Goal: Task Accomplishment & Management: Complete application form

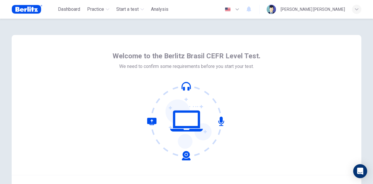
scroll to position [59, 0]
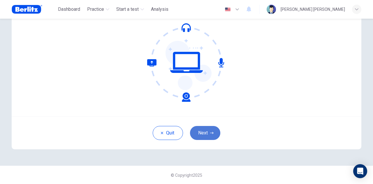
click at [199, 136] on button "Next" at bounding box center [205, 133] width 30 height 14
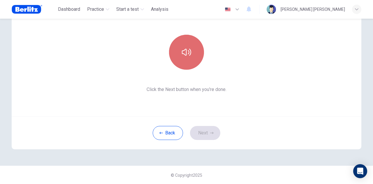
click at [188, 49] on icon "button" at bounding box center [186, 52] width 9 height 9
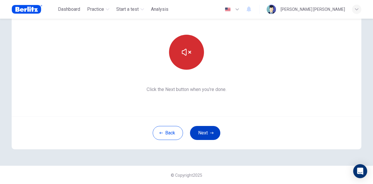
click at [211, 131] on icon "button" at bounding box center [211, 132] width 3 height 3
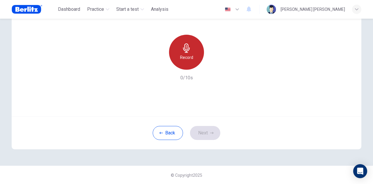
click at [183, 49] on icon "button" at bounding box center [186, 47] width 9 height 9
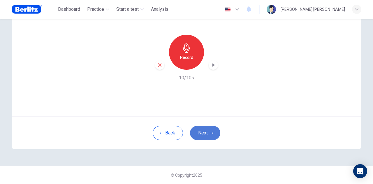
click at [211, 130] on button "Next" at bounding box center [205, 133] width 30 height 14
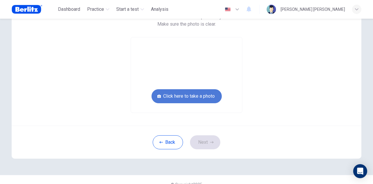
click at [190, 94] on button "Click here to take a photo" at bounding box center [187, 96] width 70 height 14
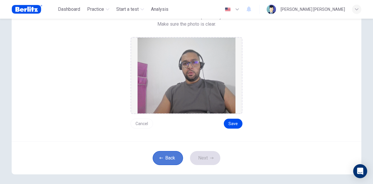
click at [163, 157] on button "Back" at bounding box center [168, 158] width 30 height 14
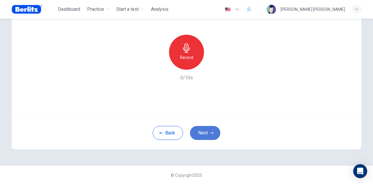
click at [208, 134] on button "Next" at bounding box center [205, 133] width 30 height 14
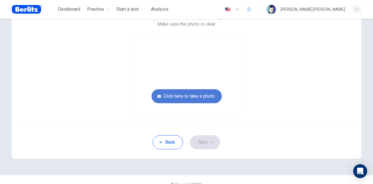
click at [188, 99] on button "Click here to take a photo" at bounding box center [187, 96] width 70 height 14
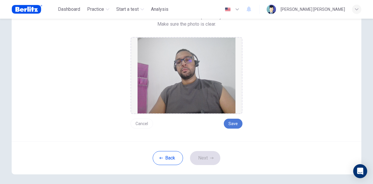
click at [235, 124] on button "Save" at bounding box center [233, 124] width 19 height 10
click at [208, 157] on button "Next" at bounding box center [205, 158] width 30 height 14
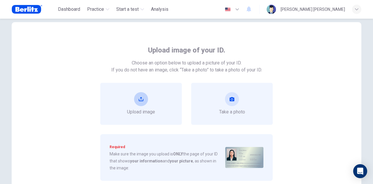
scroll to position [12, 0]
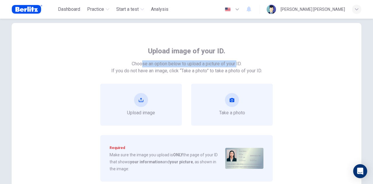
drag, startPoint x: 140, startPoint y: 64, endPoint x: 236, endPoint y: 63, distance: 95.6
click at [236, 63] on span "Choose an option below to upload a picture of your ID." at bounding box center [187, 63] width 110 height 7
click at [237, 101] on button "take photo" at bounding box center [232, 100] width 14 height 14
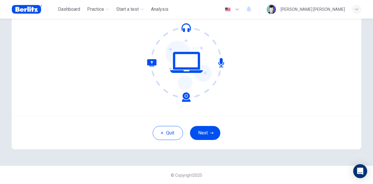
scroll to position [59, 0]
click at [209, 138] on button "Next" at bounding box center [205, 133] width 30 height 14
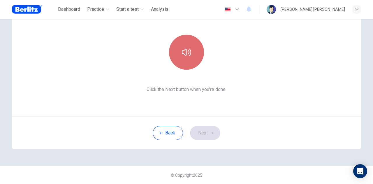
click at [180, 53] on button "button" at bounding box center [186, 52] width 35 height 35
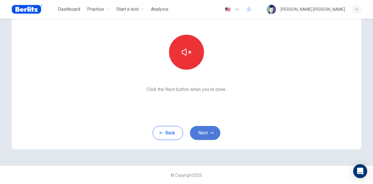
click at [213, 135] on button "Next" at bounding box center [205, 133] width 30 height 14
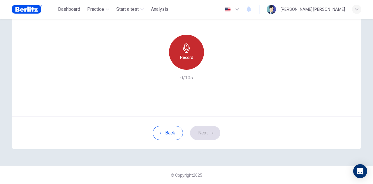
click at [188, 53] on div "Record" at bounding box center [186, 52] width 35 height 35
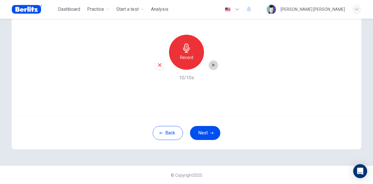
click at [213, 63] on icon "button" at bounding box center [214, 65] width 6 height 6
drag, startPoint x: 213, startPoint y: 63, endPoint x: 206, endPoint y: 132, distance: 70.0
click at [206, 132] on div "Use this screen to make sure your microphone is working. Click the record butto…" at bounding box center [187, 62] width 350 height 173
click at [206, 132] on button "Next" at bounding box center [205, 133] width 30 height 14
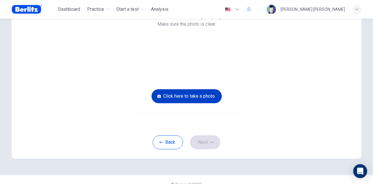
click at [187, 98] on button "Click here to take a photo" at bounding box center [187, 96] width 70 height 14
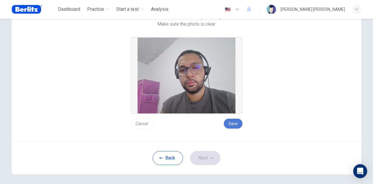
click at [230, 121] on button "Save" at bounding box center [233, 124] width 19 height 10
click at [209, 162] on button "Next" at bounding box center [205, 158] width 30 height 14
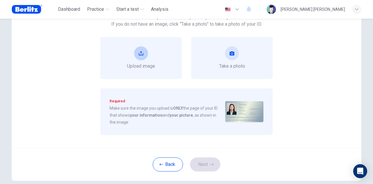
click at [152, 54] on div "Upload image" at bounding box center [141, 57] width 28 height 23
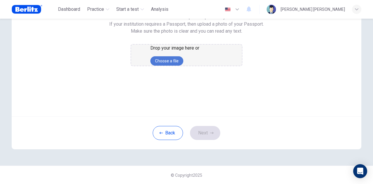
click at [183, 66] on button "Choose a file" at bounding box center [166, 60] width 33 height 9
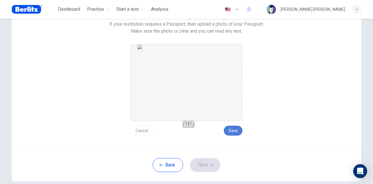
click at [233, 132] on button "Save" at bounding box center [233, 131] width 19 height 10
click at [206, 163] on button "Next" at bounding box center [205, 165] width 30 height 14
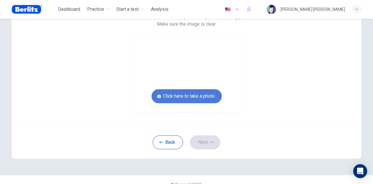
click at [188, 101] on button "Click here to take a photo" at bounding box center [187, 96] width 70 height 14
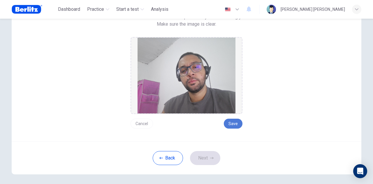
click at [234, 127] on button "Save" at bounding box center [233, 124] width 19 height 10
click at [212, 157] on button "Next" at bounding box center [205, 158] width 30 height 14
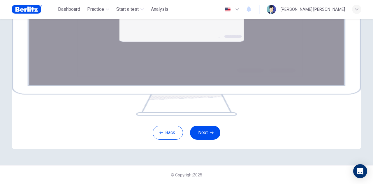
scroll to position [108, 0]
click at [197, 140] on button "Next" at bounding box center [205, 133] width 30 height 14
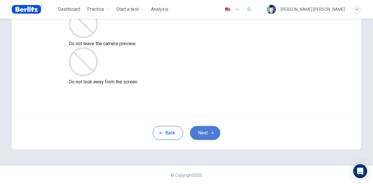
click at [205, 129] on button "Next" at bounding box center [205, 133] width 30 height 14
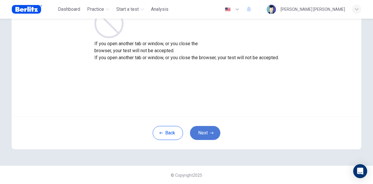
click at [205, 129] on button "Next" at bounding box center [205, 133] width 30 height 14
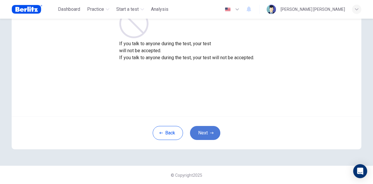
click at [205, 129] on button "Next" at bounding box center [205, 133] width 30 height 14
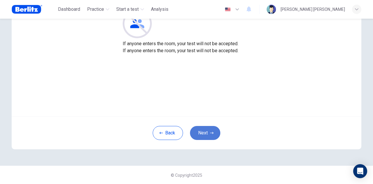
click at [205, 129] on button "Next" at bounding box center [205, 133] width 30 height 14
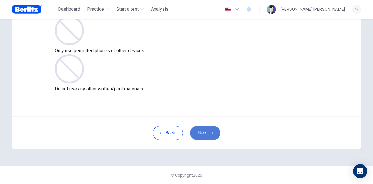
click at [205, 129] on button "Next" at bounding box center [205, 133] width 30 height 14
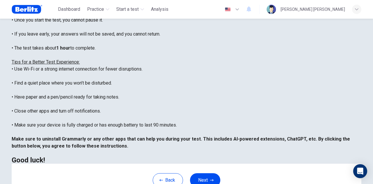
scroll to position [140, 0]
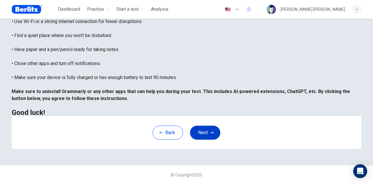
click at [204, 135] on button "Next" at bounding box center [205, 133] width 30 height 14
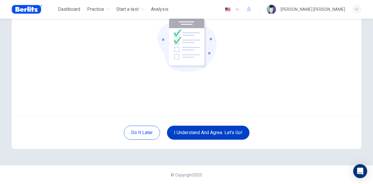
scroll to position [59, 0]
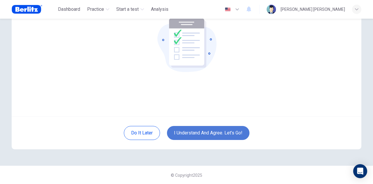
click at [204, 135] on button "I understand and agree. Let’s go!" at bounding box center [208, 133] width 83 height 14
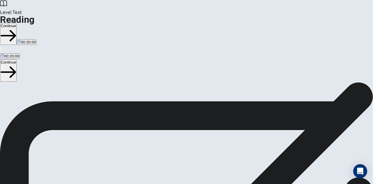
scroll to position [15, 0]
click at [272, 16] on div "Level Test Reading Continue 00:20:00" at bounding box center [186, 26] width 373 height 52
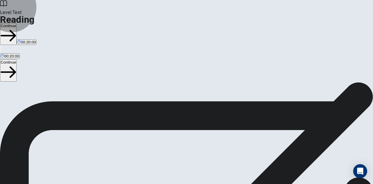
click at [17, 23] on button "Continue" at bounding box center [8, 34] width 17 height 22
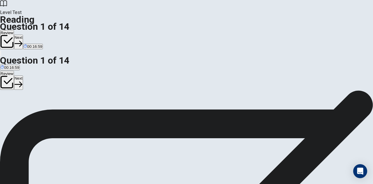
scroll to position [0, 0]
click at [23, 35] on button "Next" at bounding box center [18, 42] width 9 height 14
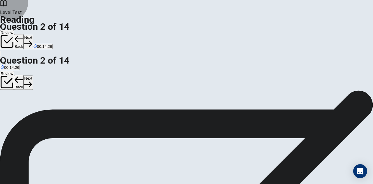
click at [33, 35] on button "Next" at bounding box center [28, 42] width 9 height 14
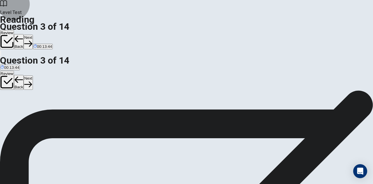
click at [33, 35] on button "Next" at bounding box center [28, 42] width 9 height 14
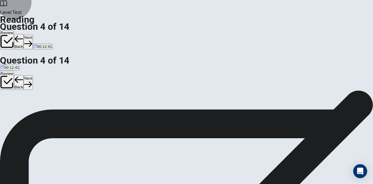
click at [33, 35] on button "Next" at bounding box center [28, 42] width 9 height 14
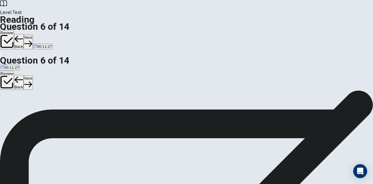
click at [33, 35] on button "Next" at bounding box center [28, 42] width 9 height 14
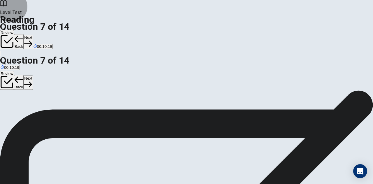
click at [33, 35] on button "Next" at bounding box center [28, 42] width 9 height 14
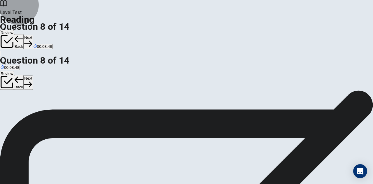
click at [32, 40] on icon "button" at bounding box center [28, 44] width 8 height 8
drag, startPoint x: 22, startPoint y: 43, endPoint x: 52, endPoint y: 47, distance: 29.7
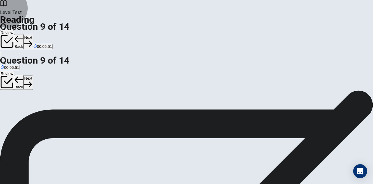
click at [33, 35] on button "Next" at bounding box center [28, 42] width 9 height 14
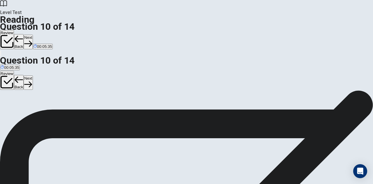
scroll to position [25, 0]
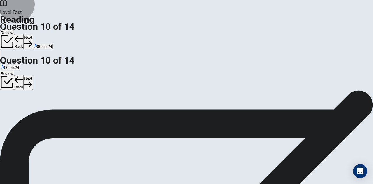
click at [33, 35] on button "Next" at bounding box center [28, 42] width 9 height 14
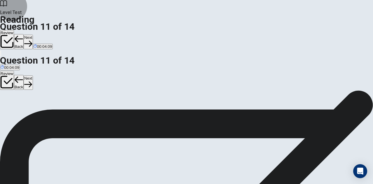
click at [33, 35] on button "Next" at bounding box center [28, 42] width 9 height 14
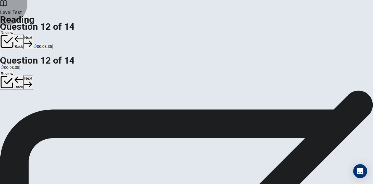
click at [33, 35] on button "Next" at bounding box center [28, 42] width 9 height 14
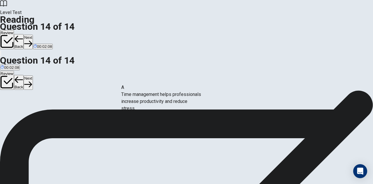
drag, startPoint x: 76, startPoint y: 83, endPoint x: 190, endPoint y: 103, distance: 115.8
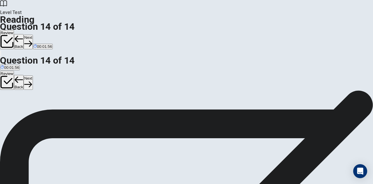
scroll to position [50, 0]
drag, startPoint x: 78, startPoint y: 106, endPoint x: 182, endPoint y: 115, distance: 104.1
click at [33, 35] on button "Next" at bounding box center [28, 42] width 9 height 14
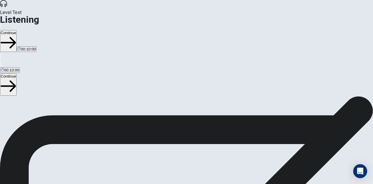
scroll to position [0, 0]
click at [1, 28] on icon "button" at bounding box center [1, 28] width 0 height 0
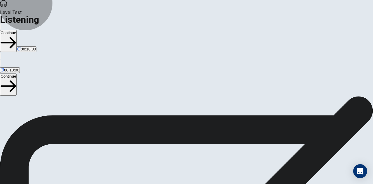
click at [17, 30] on button "Continue" at bounding box center [8, 41] width 17 height 22
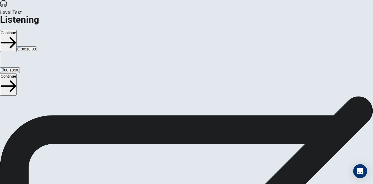
scroll to position [13, 0]
click at [1, 28] on icon "button" at bounding box center [1, 28] width 0 height 0
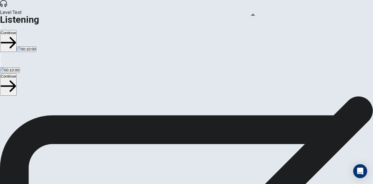
click at [240, 16] on span at bounding box center [240, 16] width 0 height 0
type input "***"
click at [240, 16] on span at bounding box center [240, 16] width 0 height 0
click at [17, 30] on button "Continue" at bounding box center [8, 41] width 17 height 22
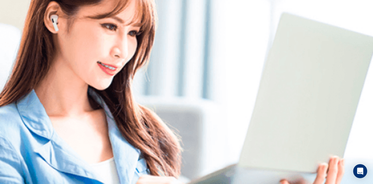
scroll to position [0, 0]
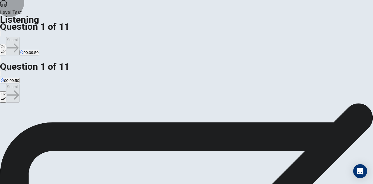
click at [6, 44] on button "Ok" at bounding box center [3, 49] width 6 height 11
click at [19, 37] on button "Submit" at bounding box center [12, 46] width 13 height 18
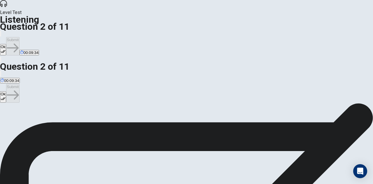
click at [6, 44] on button "Ok" at bounding box center [3, 49] width 6 height 11
click at [19, 37] on button "Submit" at bounding box center [12, 46] width 13 height 18
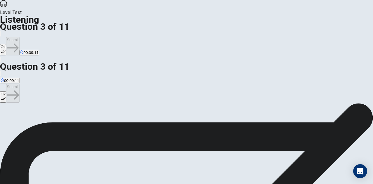
click at [6, 44] on button "Ok" at bounding box center [3, 49] width 6 height 11
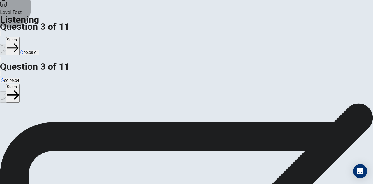
click at [19, 37] on button "Submit" at bounding box center [12, 46] width 13 height 18
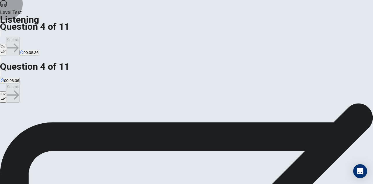
click at [6, 44] on button "Ok" at bounding box center [3, 49] width 6 height 11
click at [19, 37] on button "Submit" at bounding box center [12, 46] width 13 height 18
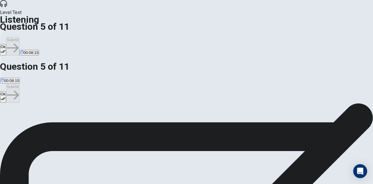
click at [6, 44] on button "Ok" at bounding box center [3, 49] width 6 height 11
click at [19, 37] on button "Submit" at bounding box center [12, 46] width 13 height 18
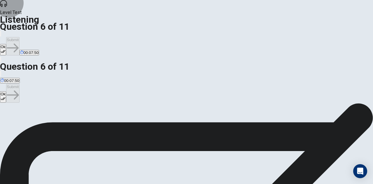
click at [6, 44] on button "Ok" at bounding box center [3, 49] width 6 height 11
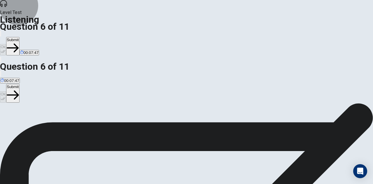
click at [19, 37] on button "Submit" at bounding box center [12, 46] width 13 height 18
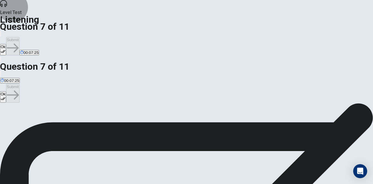
click at [6, 49] on icon "button" at bounding box center [3, 51] width 5 height 5
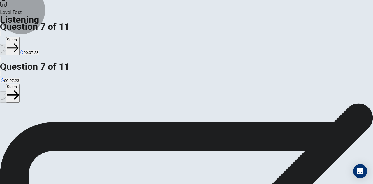
click at [19, 37] on button "Submit" at bounding box center [12, 46] width 13 height 18
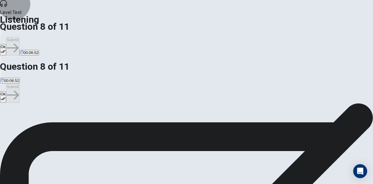
click at [6, 49] on icon "button" at bounding box center [3, 51] width 5 height 5
click at [19, 37] on button "Submit" at bounding box center [12, 46] width 13 height 18
click at [6, 44] on button "Ok" at bounding box center [3, 49] width 6 height 11
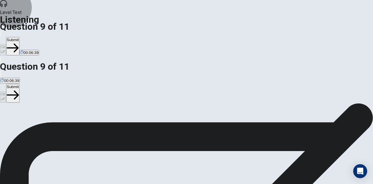
click at [19, 37] on button "Submit" at bounding box center [12, 46] width 13 height 18
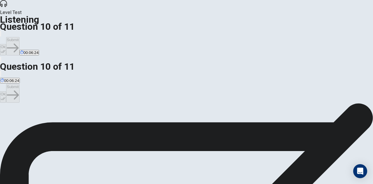
click at [6, 44] on button "Ok" at bounding box center [3, 49] width 6 height 11
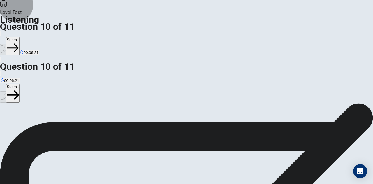
click at [19, 37] on button "Submit" at bounding box center [12, 46] width 13 height 18
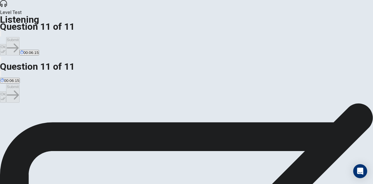
scroll to position [25, 0]
click at [6, 44] on button "Ok" at bounding box center [3, 49] width 6 height 11
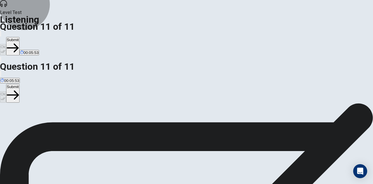
click at [19, 42] on icon "button" at bounding box center [13, 48] width 12 height 12
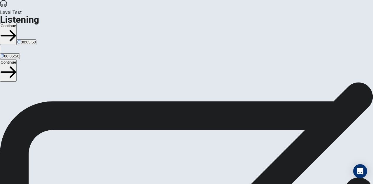
click at [17, 23] on button "Continue" at bounding box center [8, 34] width 17 height 22
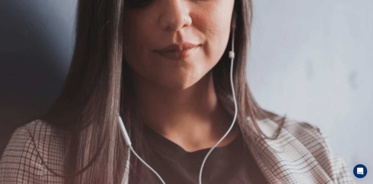
scroll to position [117, 0]
click at [17, 30] on button "Continue" at bounding box center [8, 41] width 17 height 22
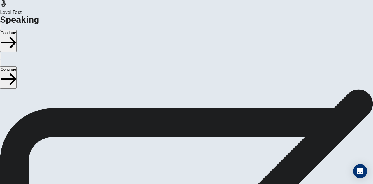
scroll to position [83, 0]
click at [17, 30] on button "Continue" at bounding box center [8, 41] width 17 height 22
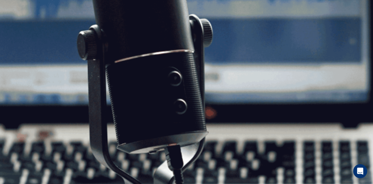
scroll to position [43, 0]
click at [17, 30] on button "Continue" at bounding box center [8, 41] width 17 height 22
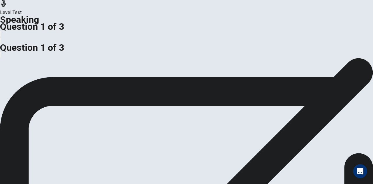
scroll to position [61, 0]
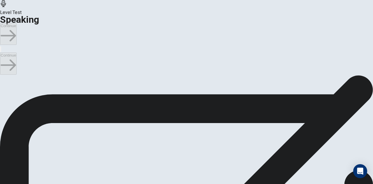
scroll to position [28, 0]
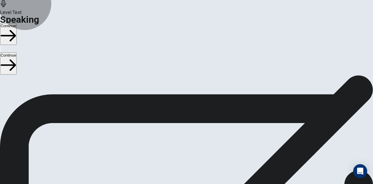
click at [17, 23] on button "Continue" at bounding box center [8, 34] width 17 height 22
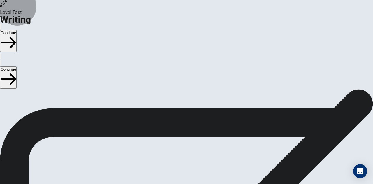
click at [17, 30] on button "Continue" at bounding box center [8, 41] width 17 height 22
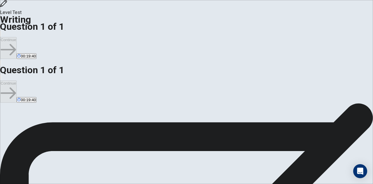
scroll to position [37, 0]
drag, startPoint x: 76, startPoint y: 140, endPoint x: 162, endPoint y: 133, distance: 86.3
drag, startPoint x: 150, startPoint y: 140, endPoint x: 93, endPoint y: 141, distance: 57.7
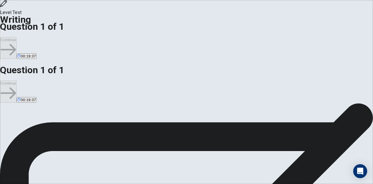
type textarea "**********"
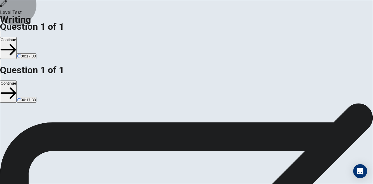
click at [17, 37] on button "Continue" at bounding box center [8, 48] width 17 height 22
